Goal: Information Seeking & Learning: Learn about a topic

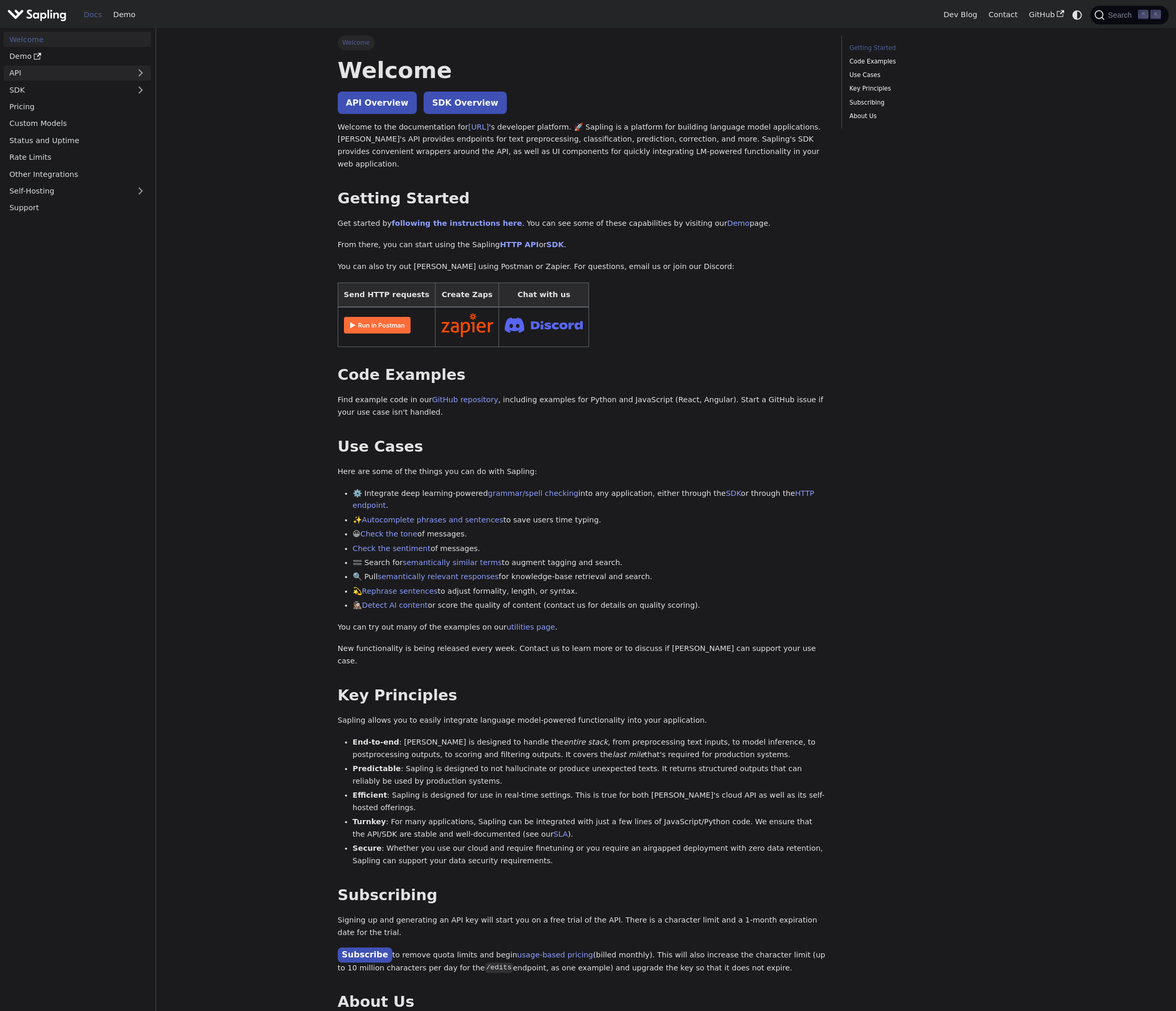
click at [68, 66] on link "API" at bounding box center [67, 73] width 127 height 15
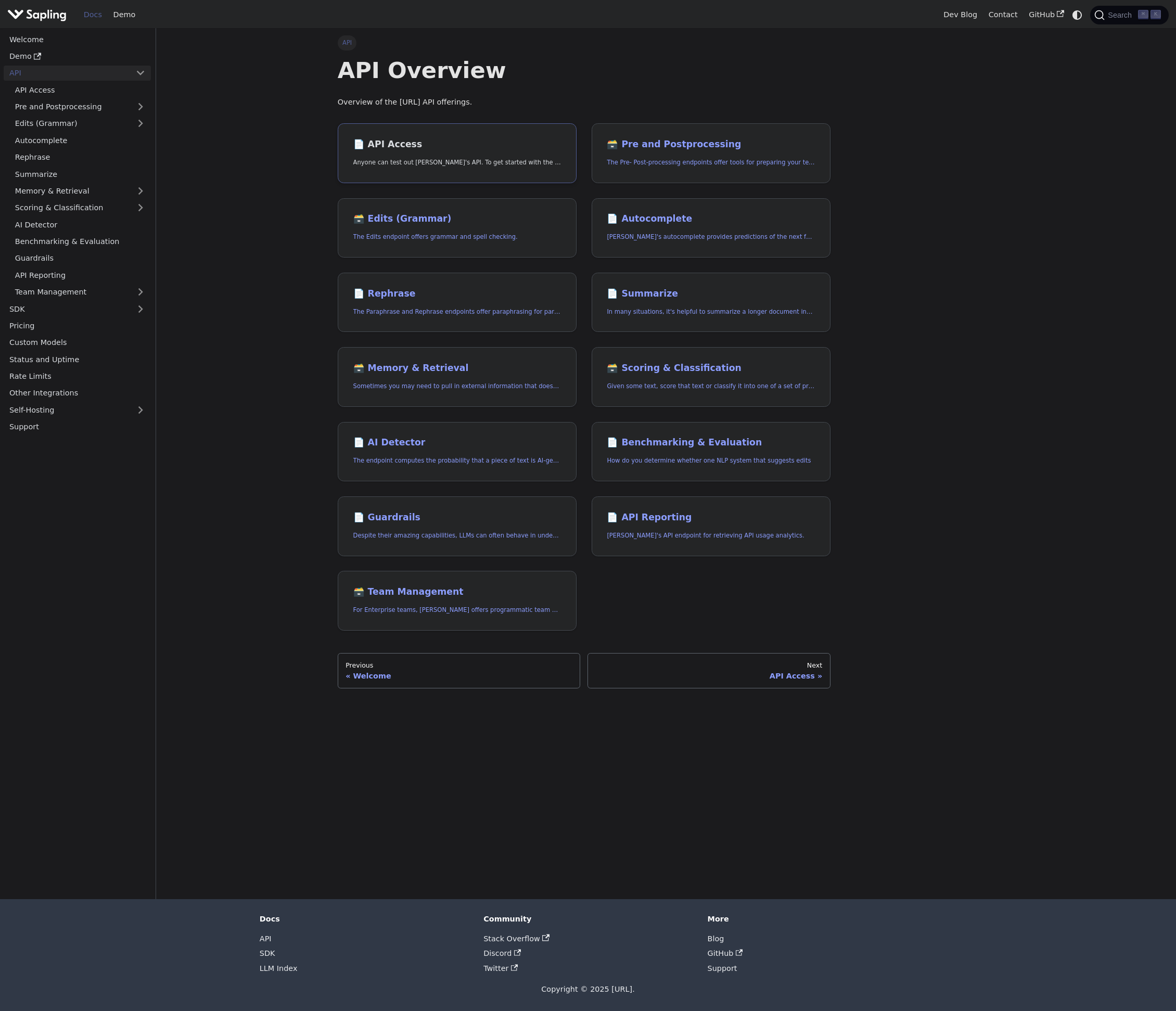
click at [403, 158] on p "Anyone can test out [PERSON_NAME]'s API. To get started with the API, simply:" at bounding box center [457, 163] width 207 height 10
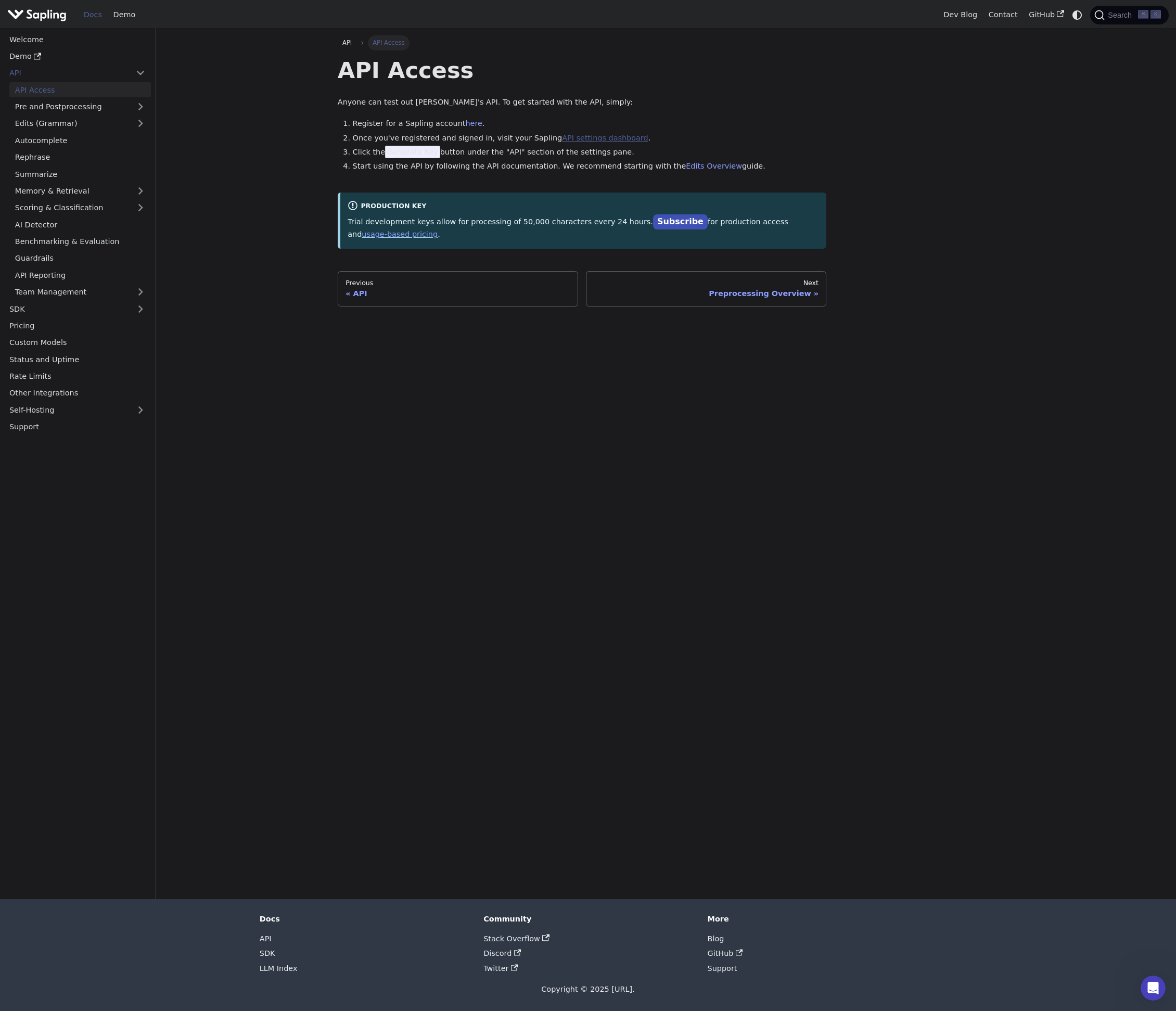
click at [595, 139] on link "API settings dashboard" at bounding box center [605, 137] width 86 height 8
click at [368, 294] on div "API" at bounding box center [458, 293] width 225 height 9
